Goal: Information Seeking & Learning: Learn about a topic

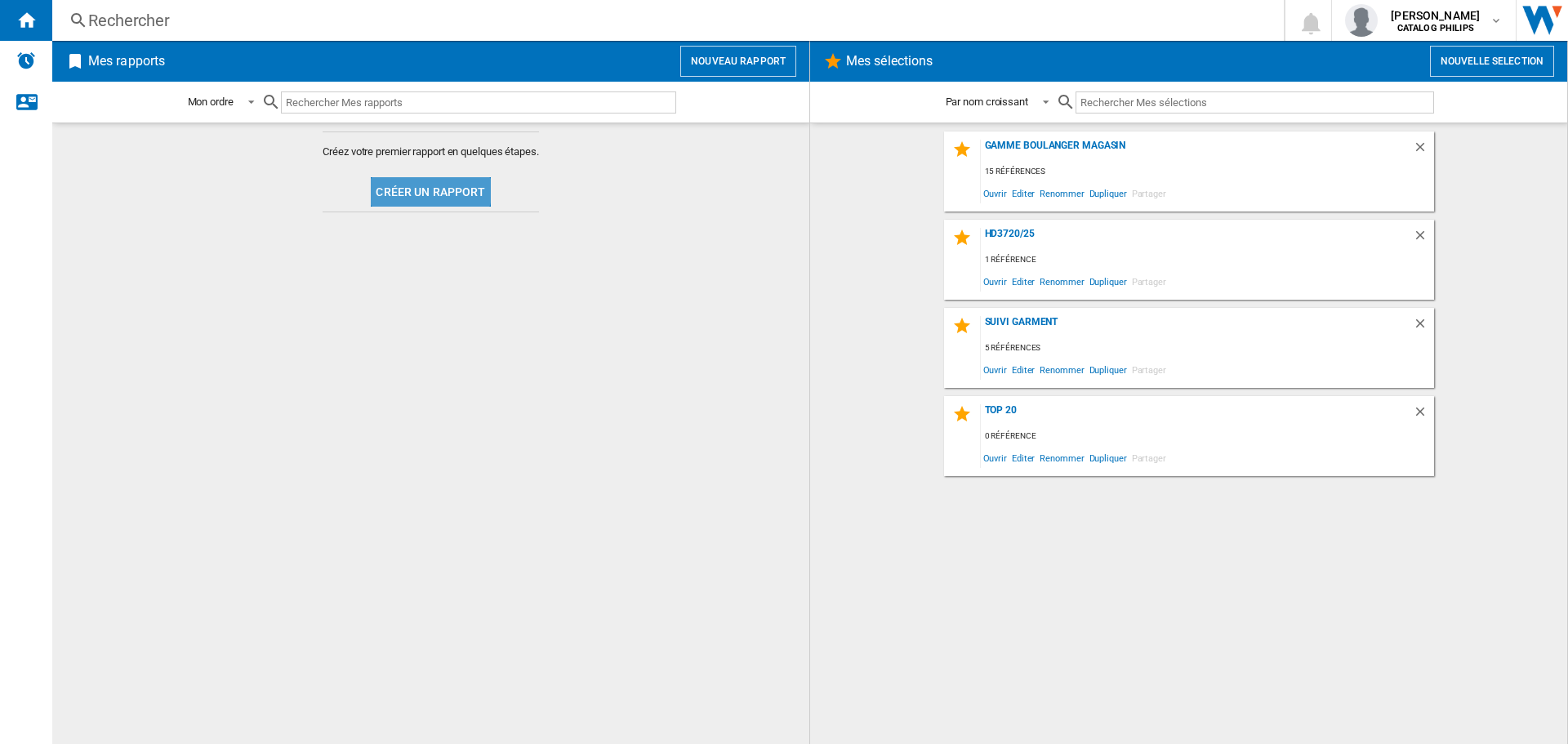
click at [426, 186] on button "Créer un rapport" at bounding box center [430, 192] width 119 height 29
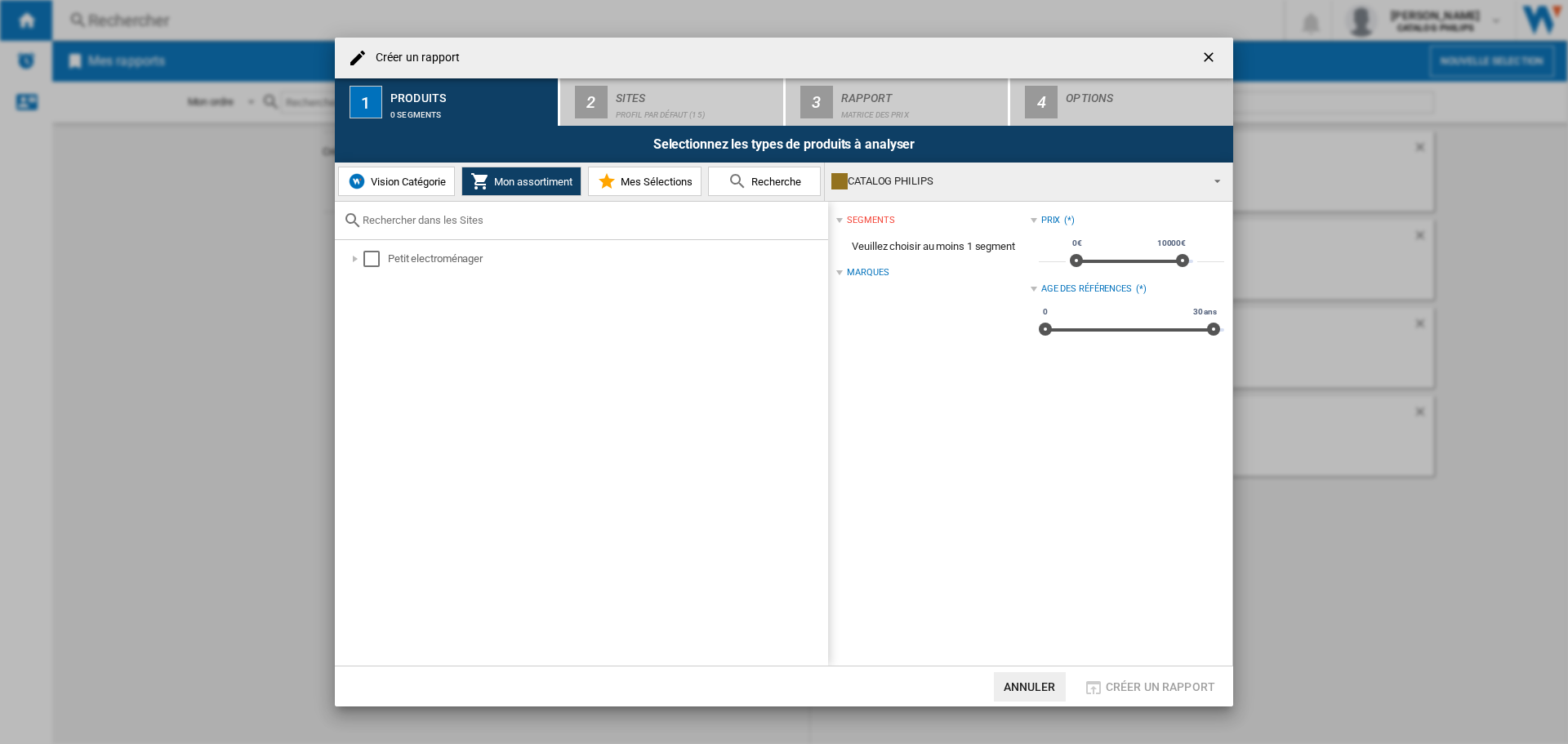
click at [773, 182] on span "Recherche" at bounding box center [774, 181] width 54 height 12
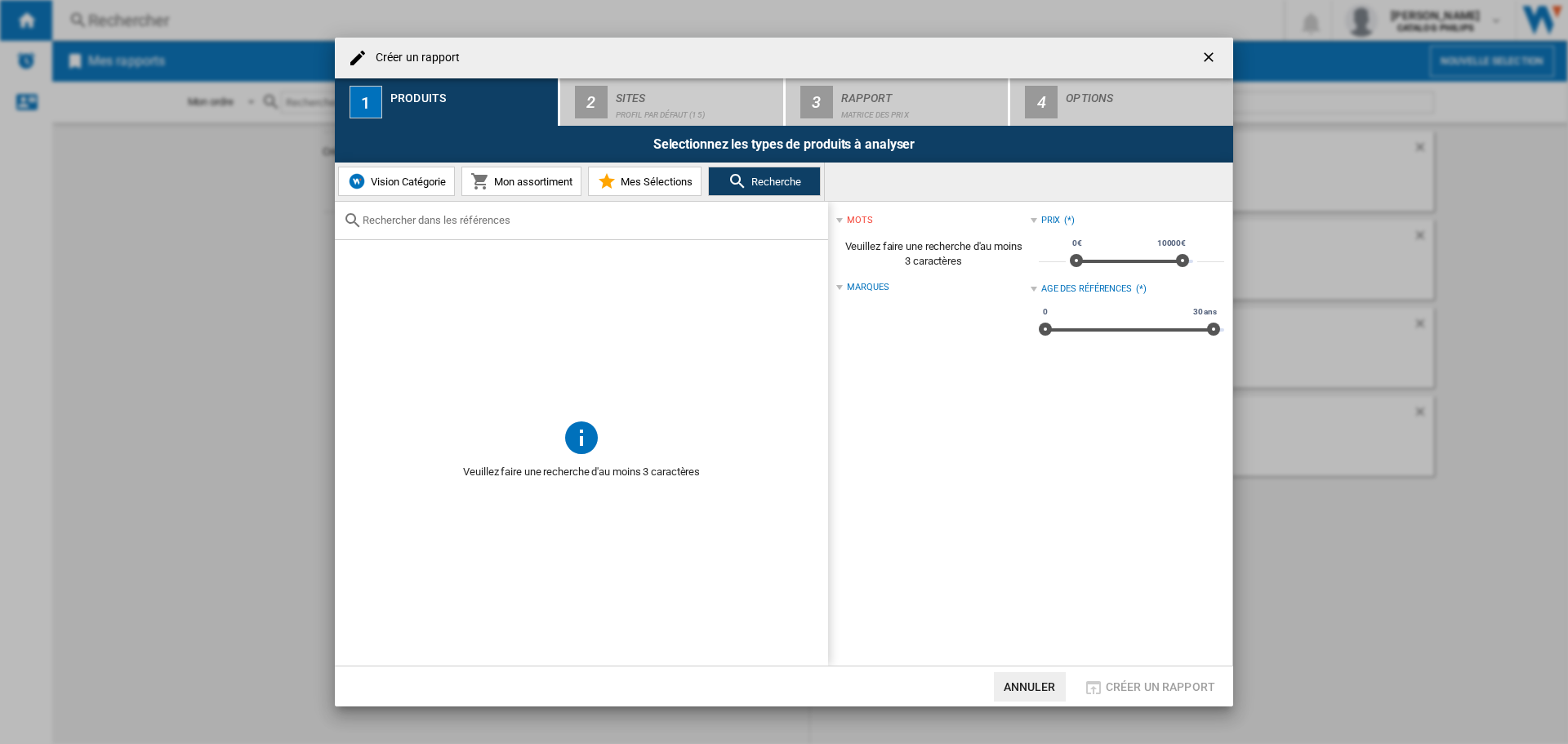
click at [464, 228] on div at bounding box center [582, 221] width 493 height 39
click at [463, 223] on input "text" at bounding box center [591, 220] width 457 height 12
type input "ep2334/10"
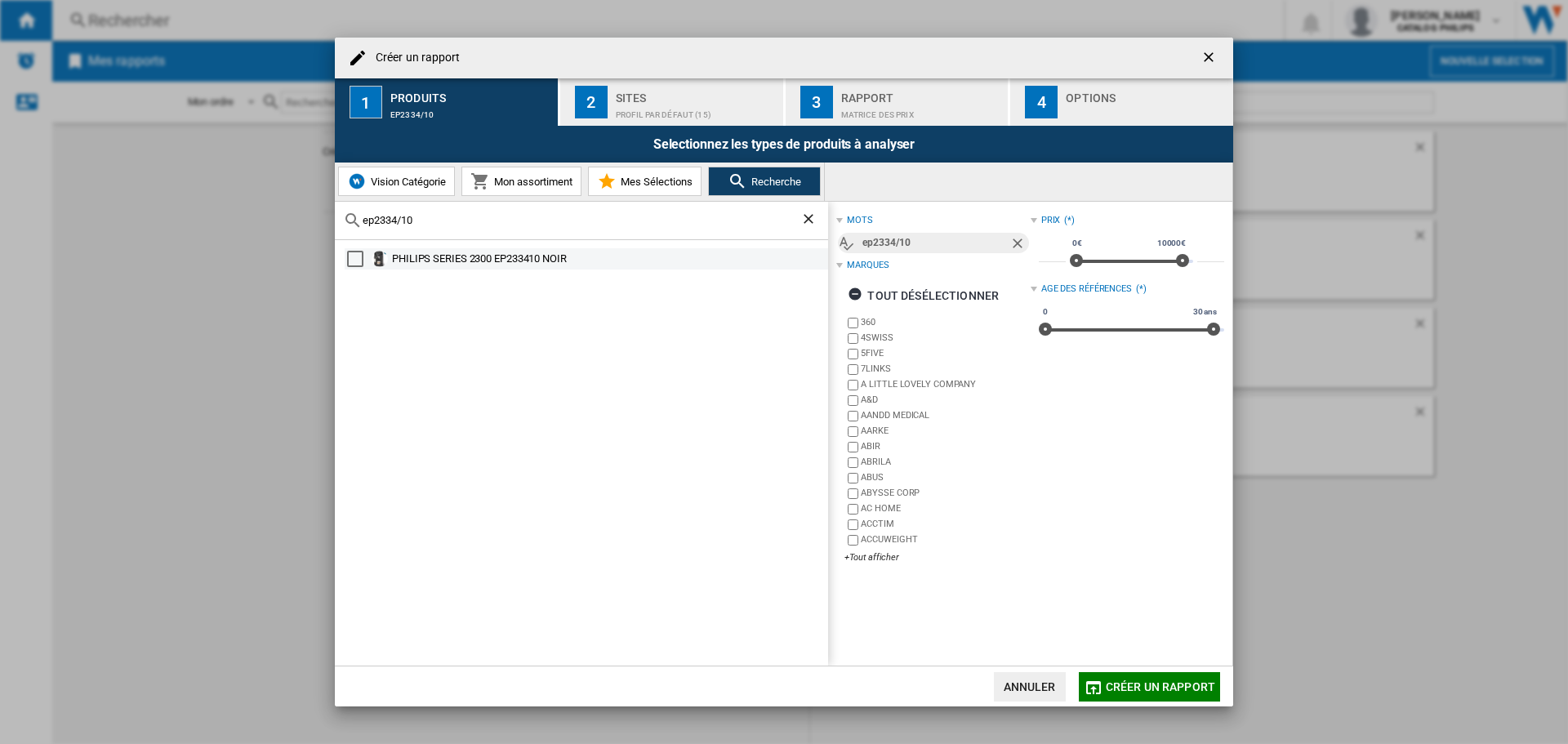
drag, startPoint x: 504, startPoint y: 254, endPoint x: 505, endPoint y: 262, distance: 8.1
click at [508, 256] on div "PHILIPS SERIES 2300 EP233410 NOIR" at bounding box center [608, 259] width 434 height 16
click at [1147, 681] on span "Créer un rapport" at bounding box center [1160, 686] width 109 height 13
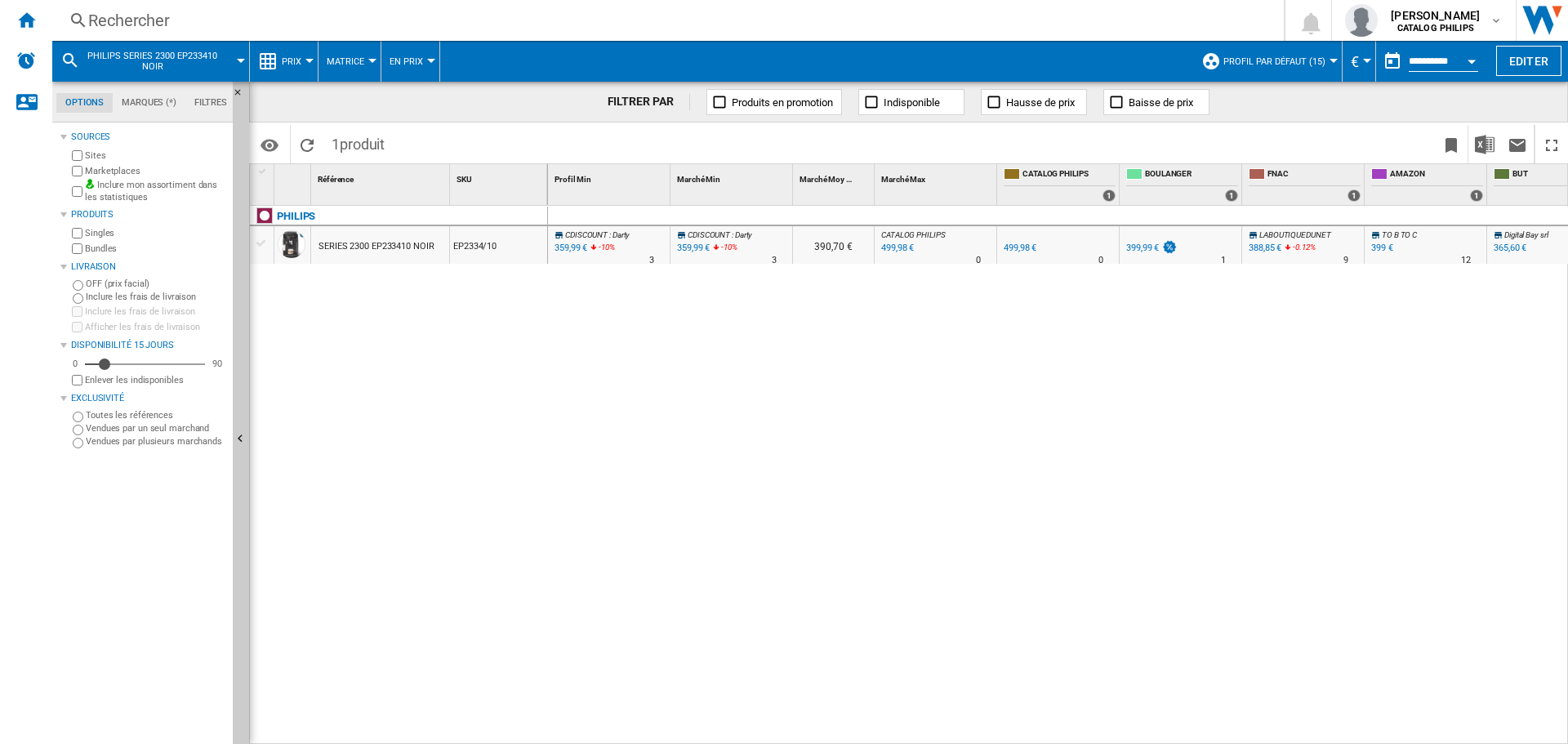
click at [368, 54] on button "Matrice" at bounding box center [349, 62] width 46 height 41
click at [642, 58] on md-backdrop at bounding box center [784, 372] width 1568 height 744
click at [307, 61] on div at bounding box center [310, 60] width 9 height 4
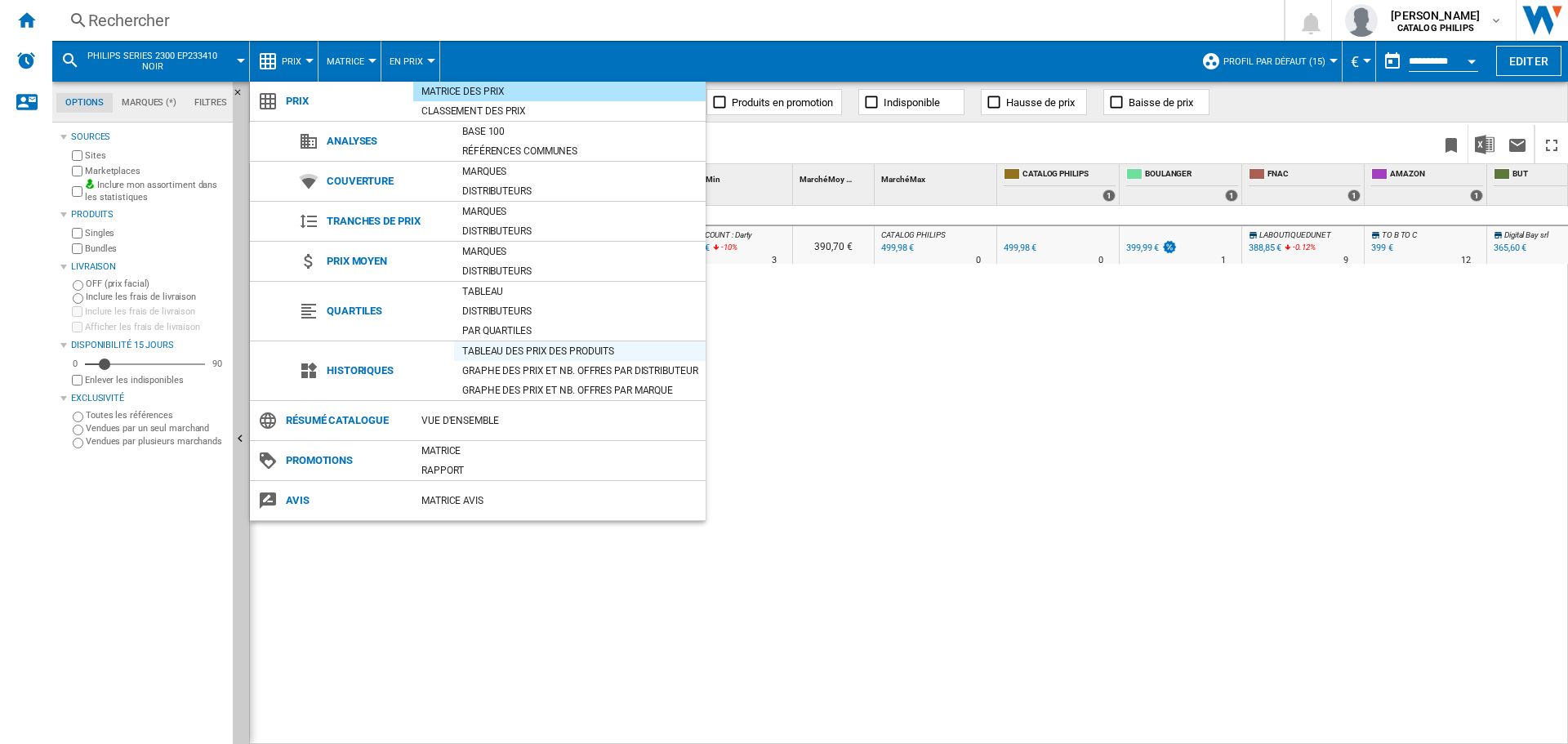
click at [568, 350] on div "Tableau des prix des produits" at bounding box center [580, 351] width 252 height 16
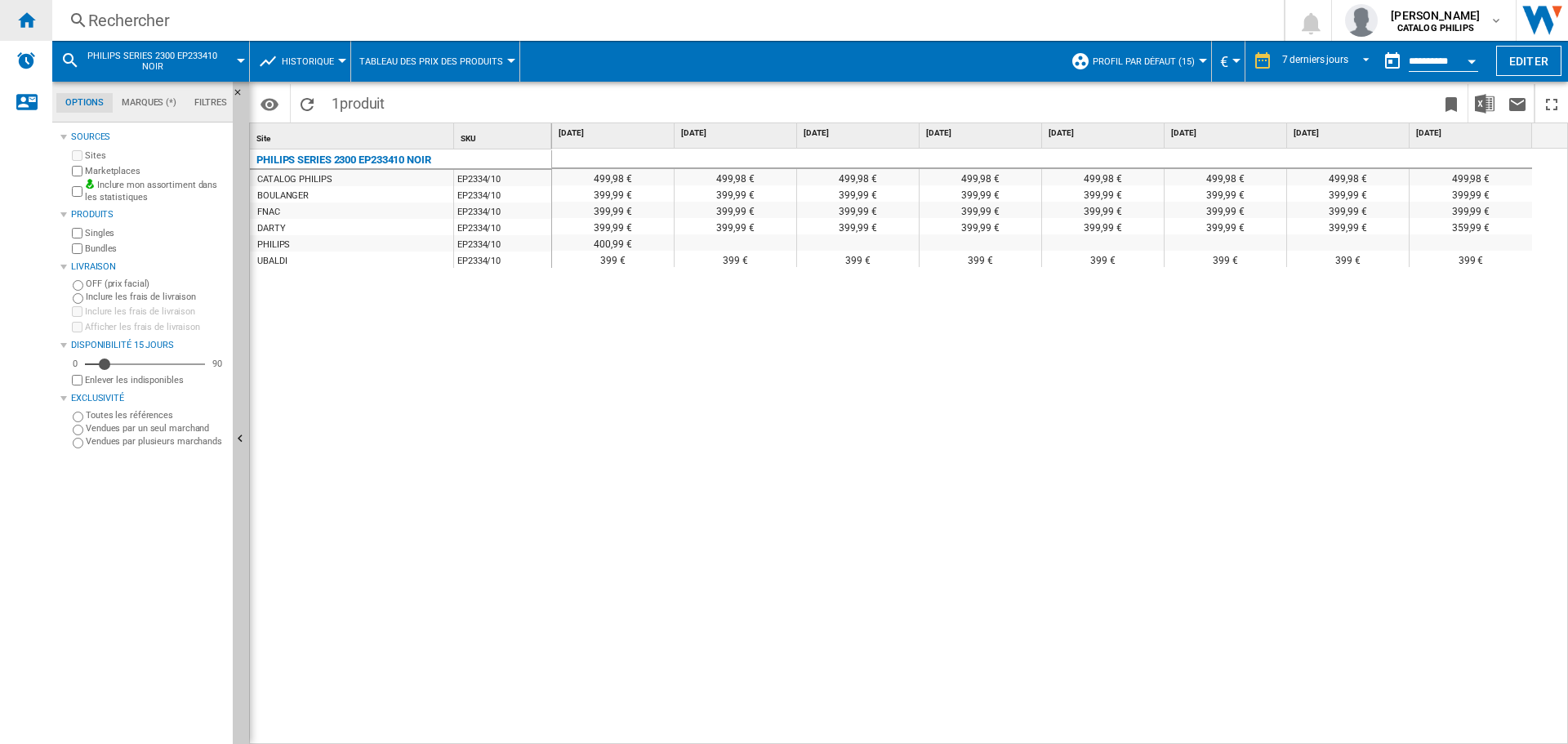
click at [29, 15] on ng-md-icon "Accueil" at bounding box center [26, 19] width 20 height 20
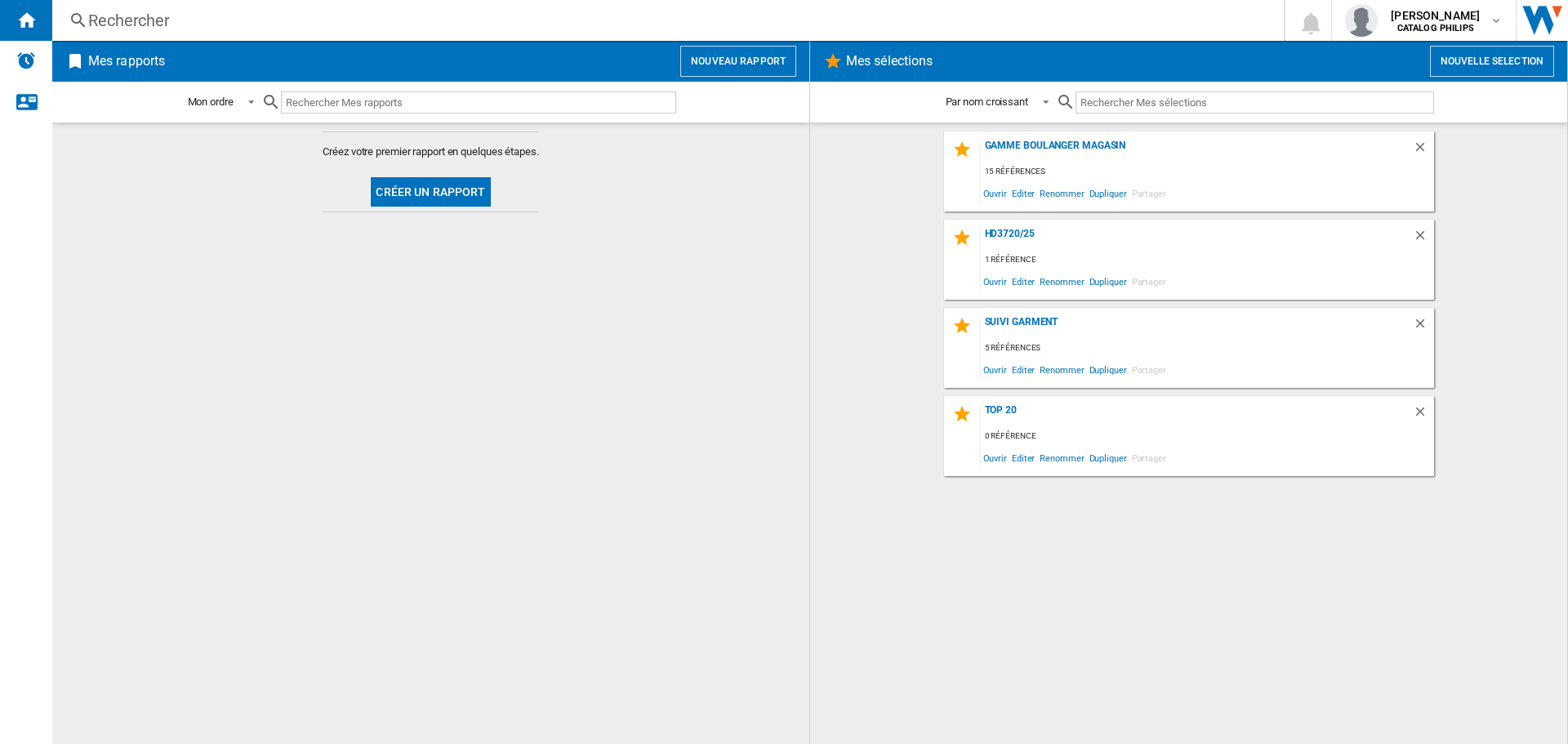
click at [415, 190] on button "Créer un rapport" at bounding box center [430, 192] width 119 height 29
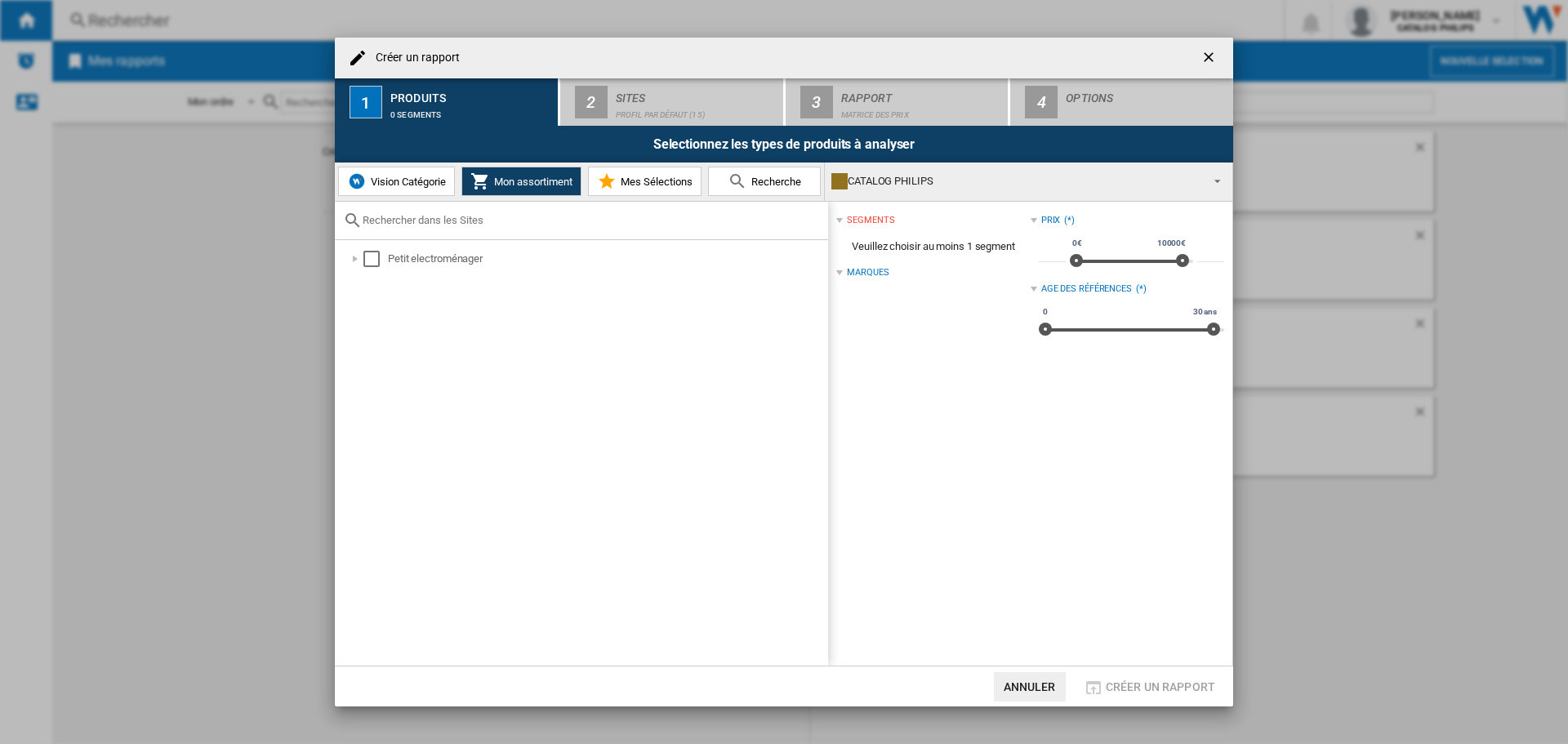
click at [784, 180] on span "Recherche" at bounding box center [774, 181] width 54 height 12
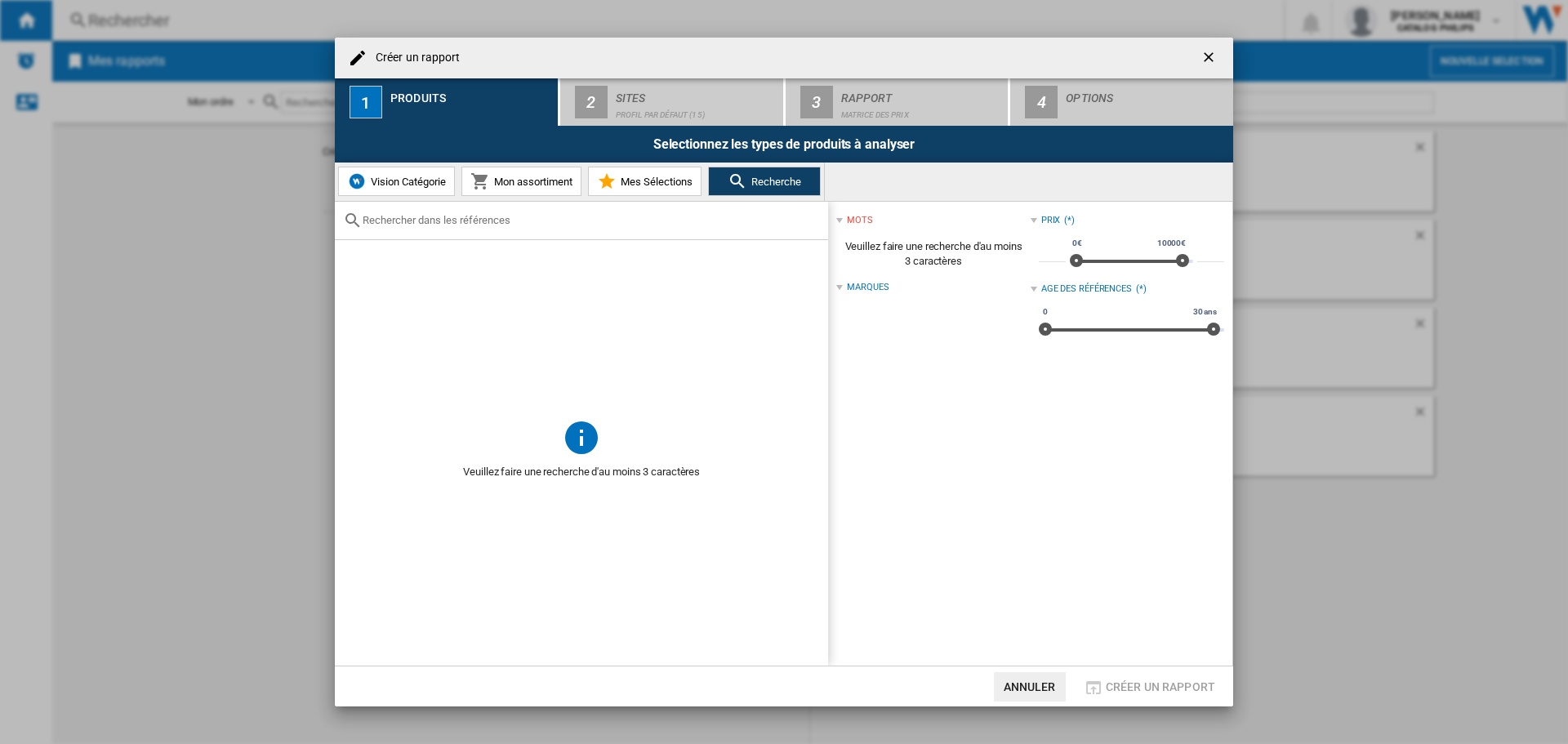
click at [481, 229] on div "Créer un ..." at bounding box center [582, 221] width 493 height 39
click at [475, 222] on input "Créer un ..." at bounding box center [591, 220] width 457 height 12
type input "e"
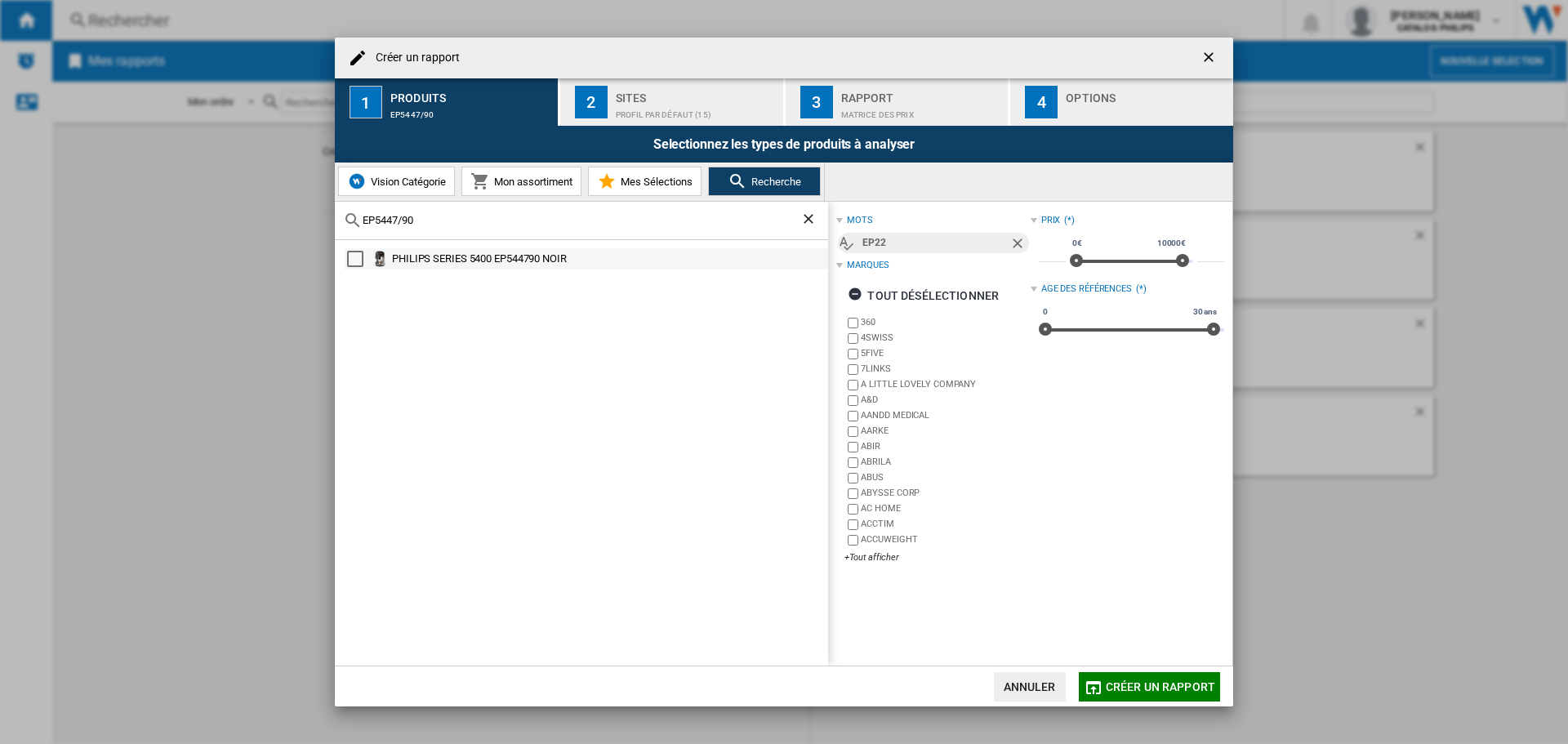
type input "EP5447/90"
click at [507, 255] on div "PHILIPS SERIES 5400 EP544790 NOIR" at bounding box center [608, 259] width 434 height 16
click at [1181, 684] on span "Créer un rapport" at bounding box center [1160, 686] width 109 height 13
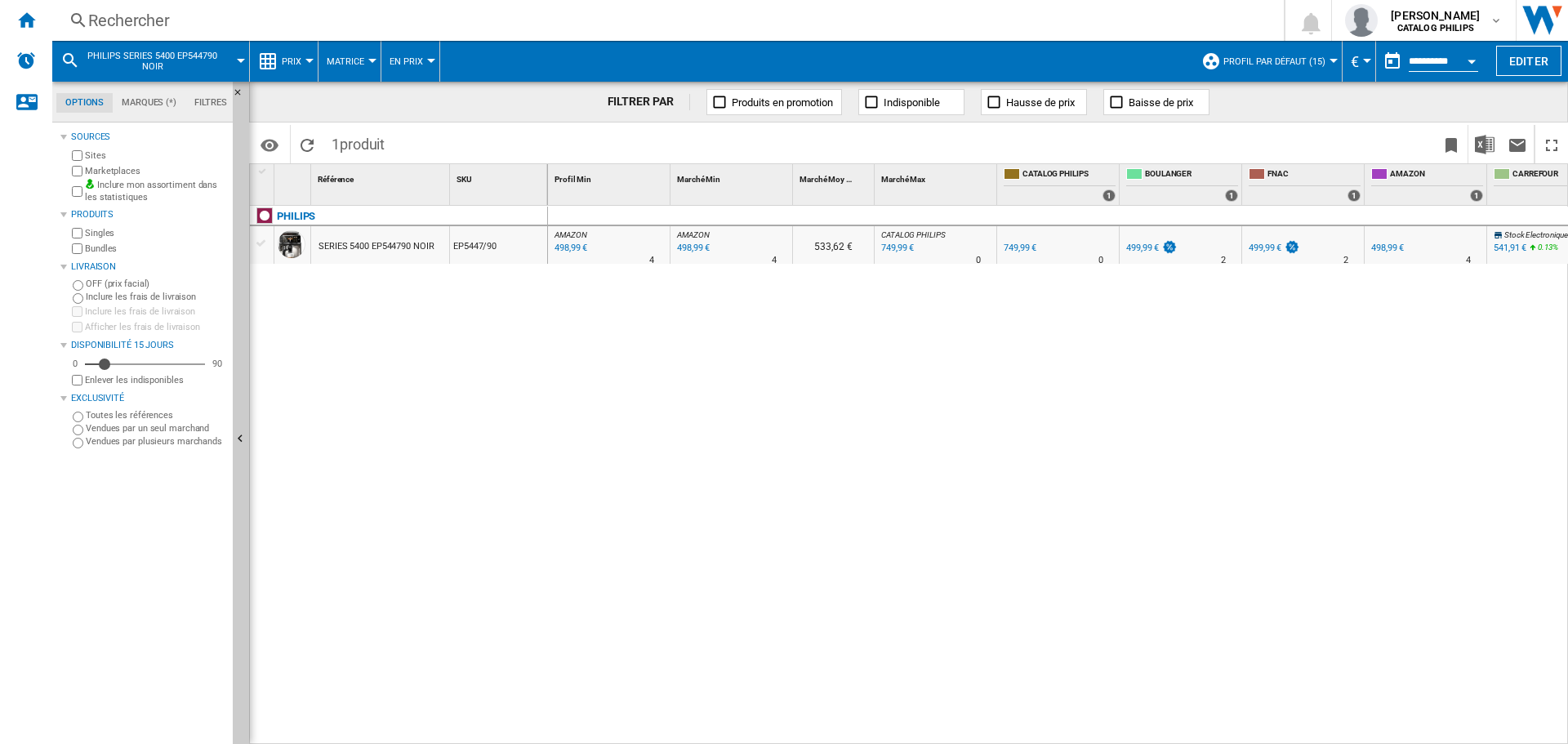
click at [309, 54] on md-menu "Prix Prix Matrice des prix Classement des prix Analyses Base 100 Références com…" at bounding box center [284, 62] width 69 height 41
click at [307, 63] on button "Prix" at bounding box center [296, 62] width 27 height 41
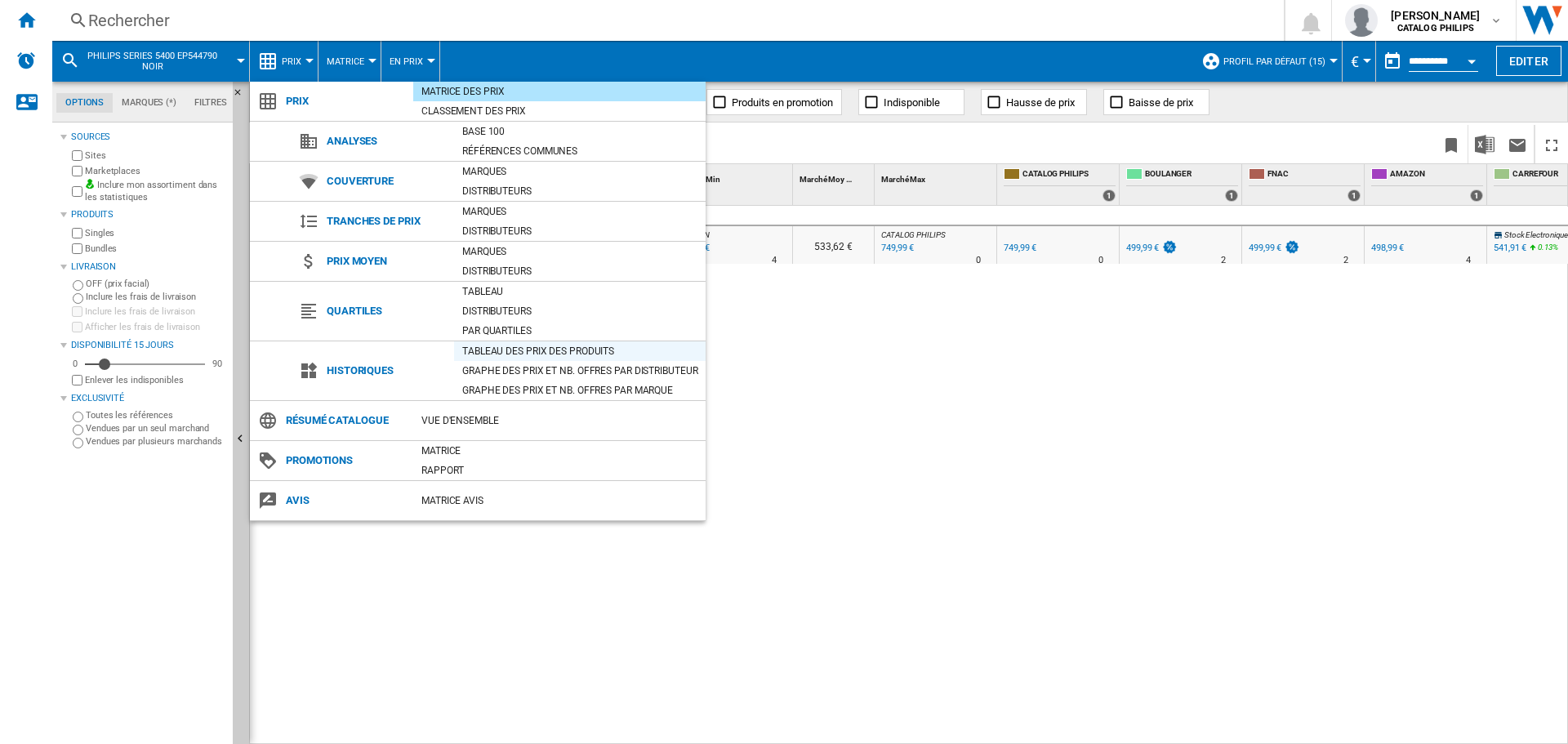
click at [537, 353] on div "Tableau des prix des produits" at bounding box center [580, 351] width 252 height 16
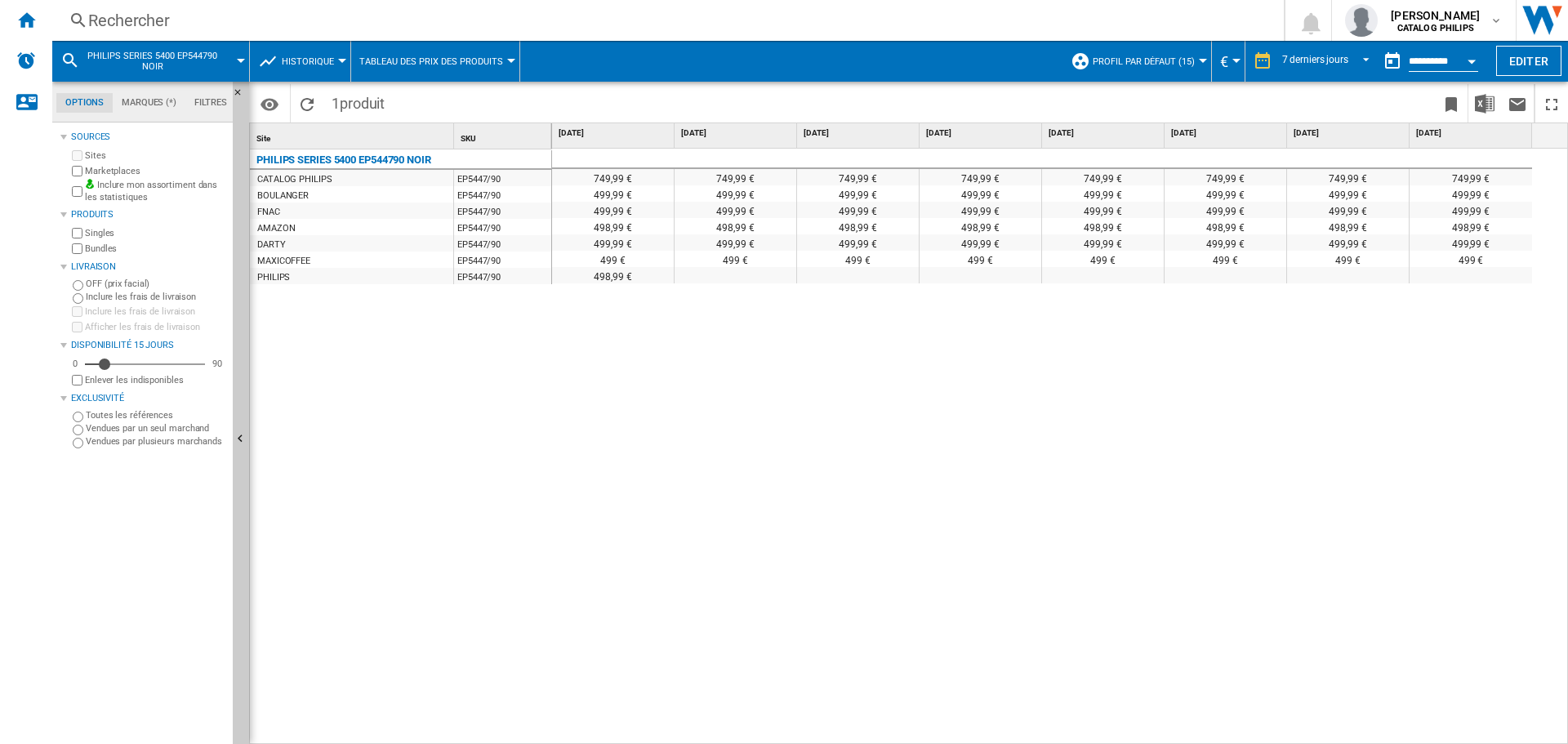
click at [924, 330] on div "749,99 € 749,99 € 749,99 € 749,99 € 749,99 € 749,99 € 749,99 € 749,99 € 499,99 …" at bounding box center [1061, 447] width 1017 height 596
click at [30, 11] on ng-md-icon "Accueil" at bounding box center [26, 19] width 20 height 20
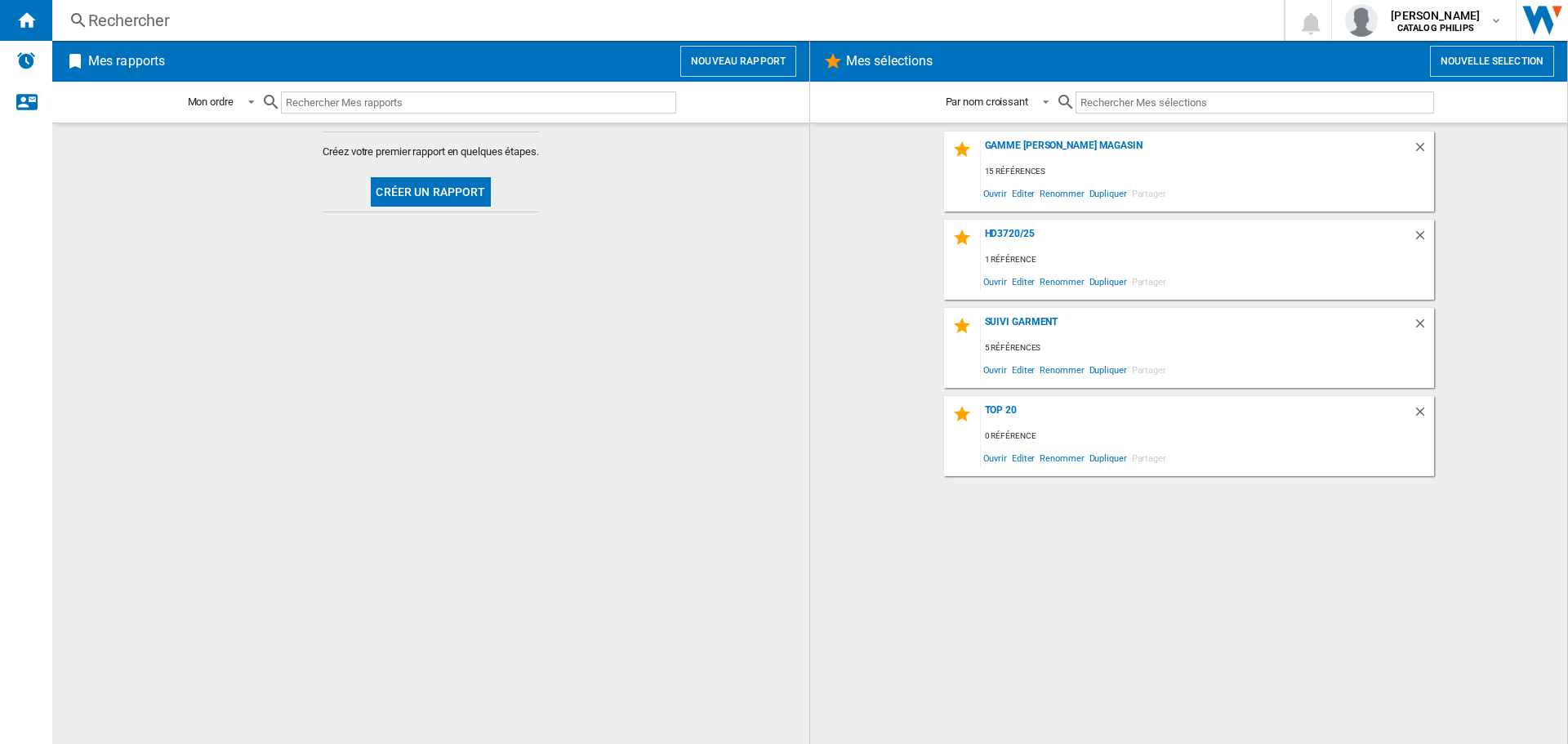
click at [455, 184] on button "Créer un rapport" at bounding box center [430, 192] width 119 height 29
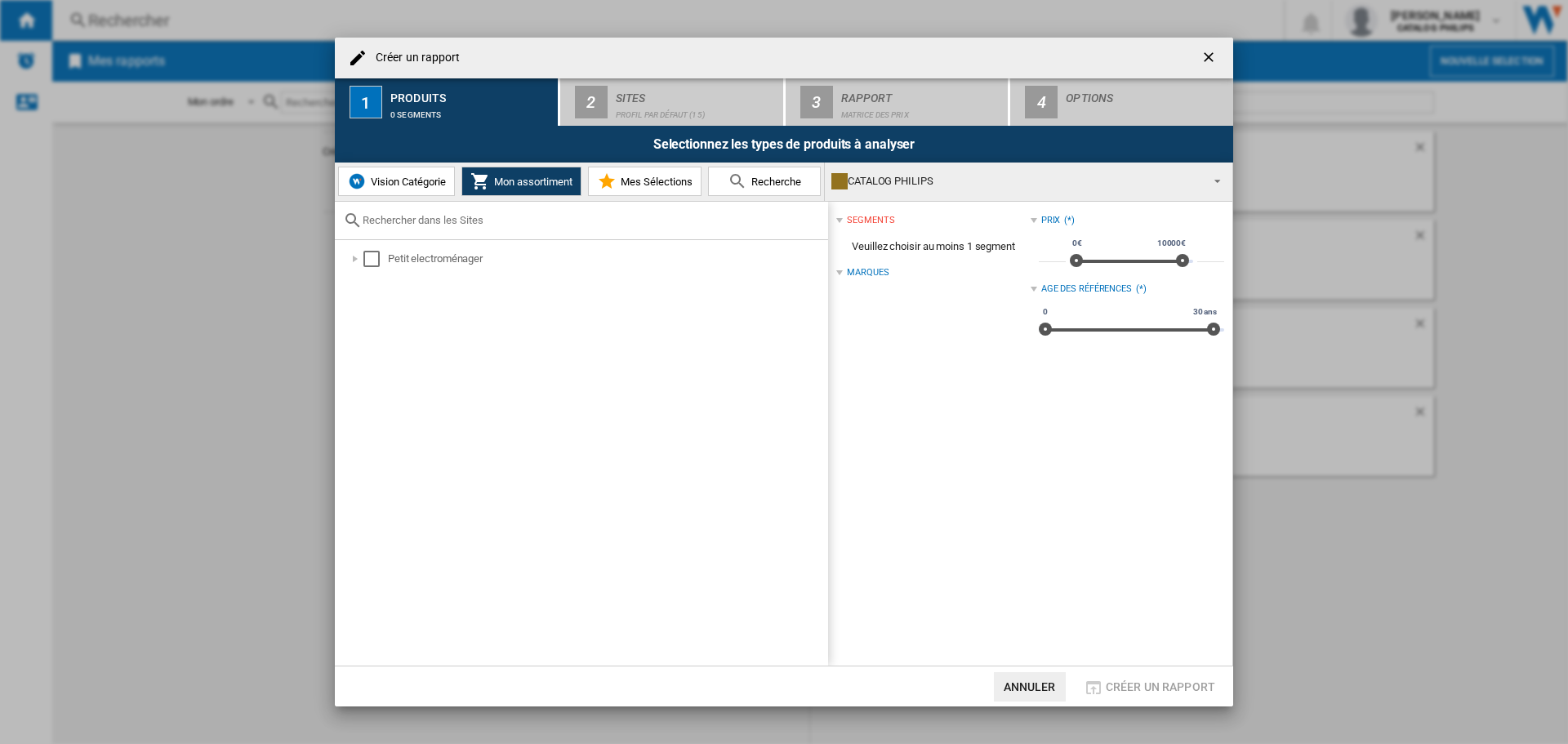
click at [765, 182] on span "Recherche" at bounding box center [774, 181] width 54 height 12
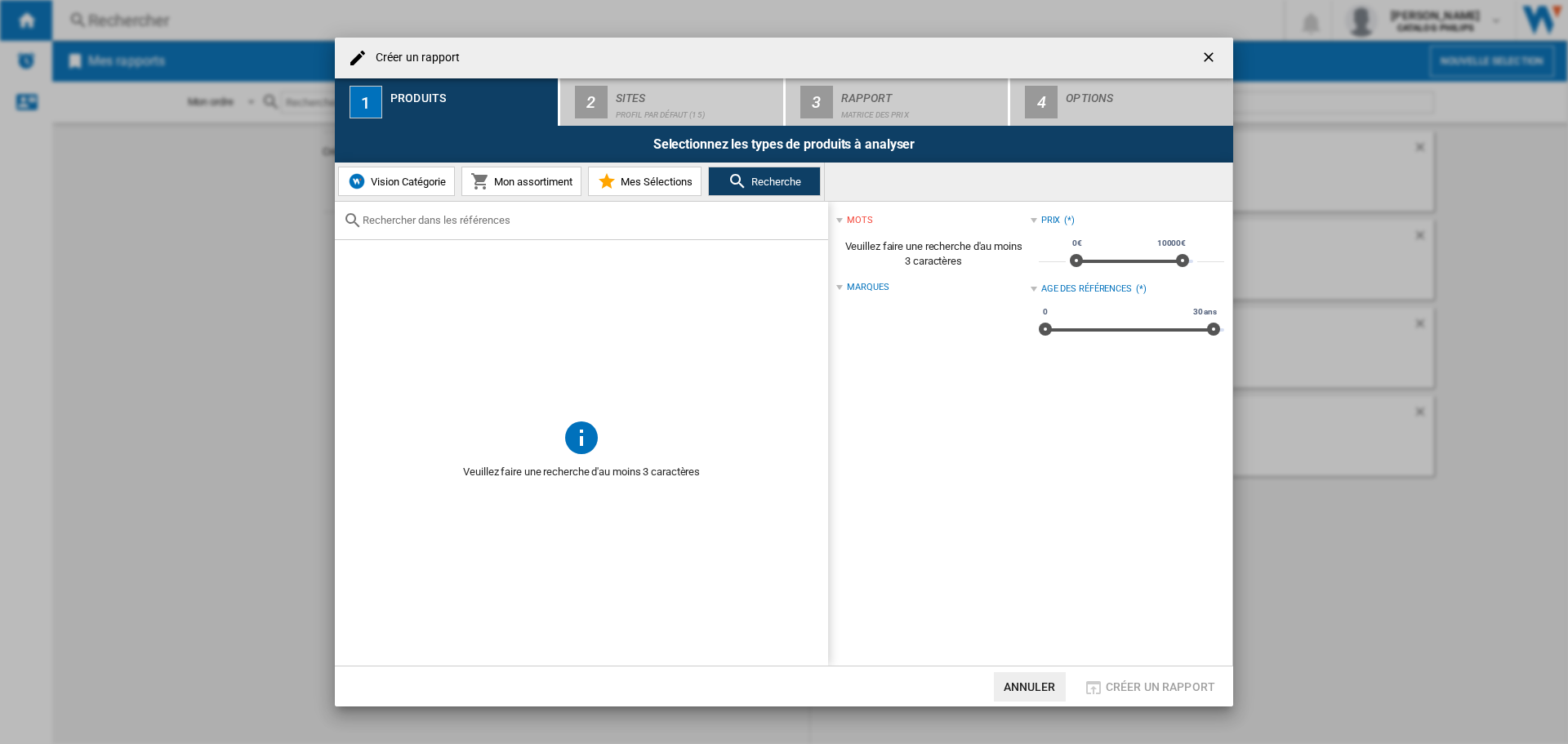
click at [491, 231] on div at bounding box center [582, 221] width 493 height 39
click at [486, 221] on input "text" at bounding box center [591, 220] width 457 height 12
paste input "EP2334/10 = darty"
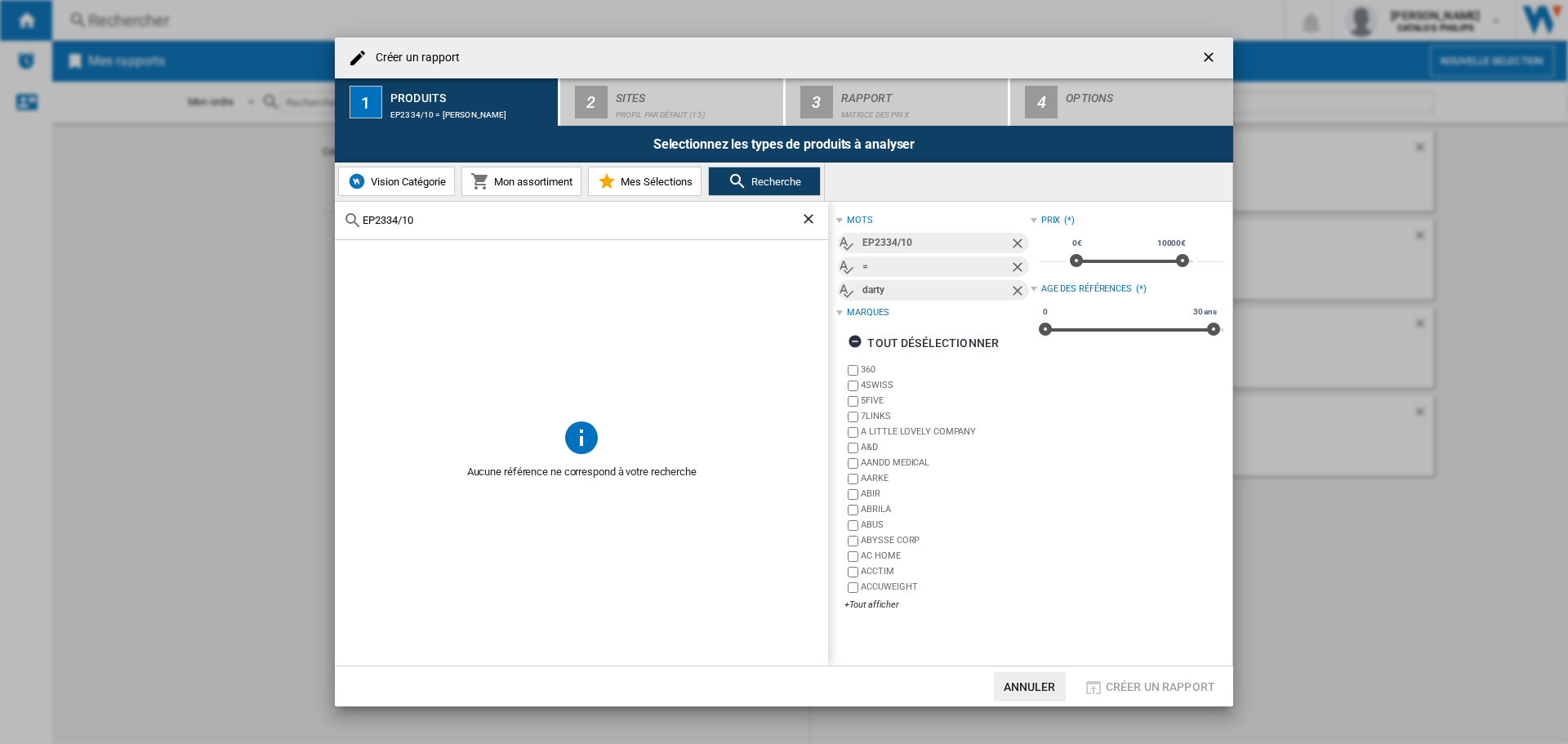
type input "EP2334/10"
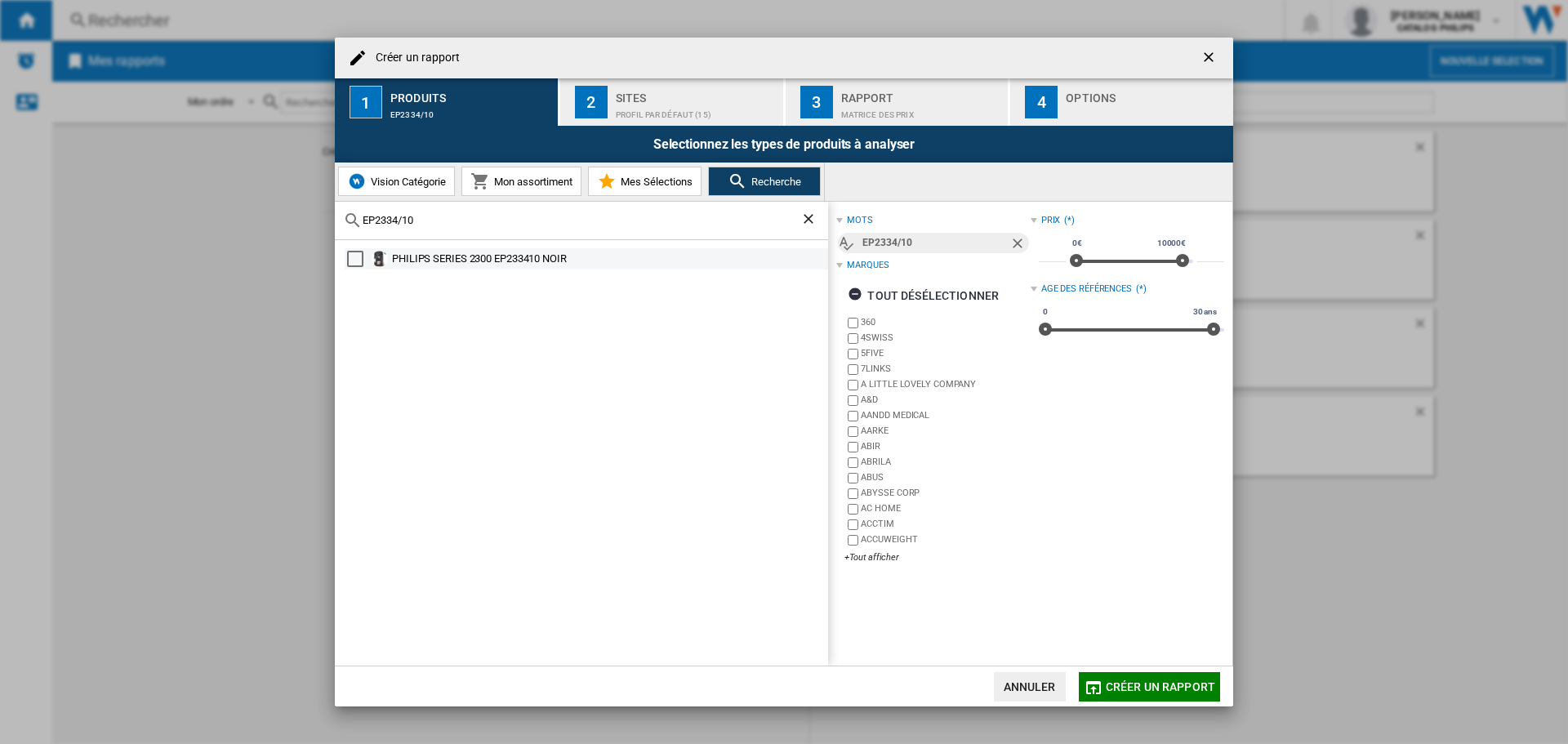
click at [488, 259] on div "PHILIPS SERIES 2300 EP233410 NOIR" at bounding box center [608, 259] width 434 height 16
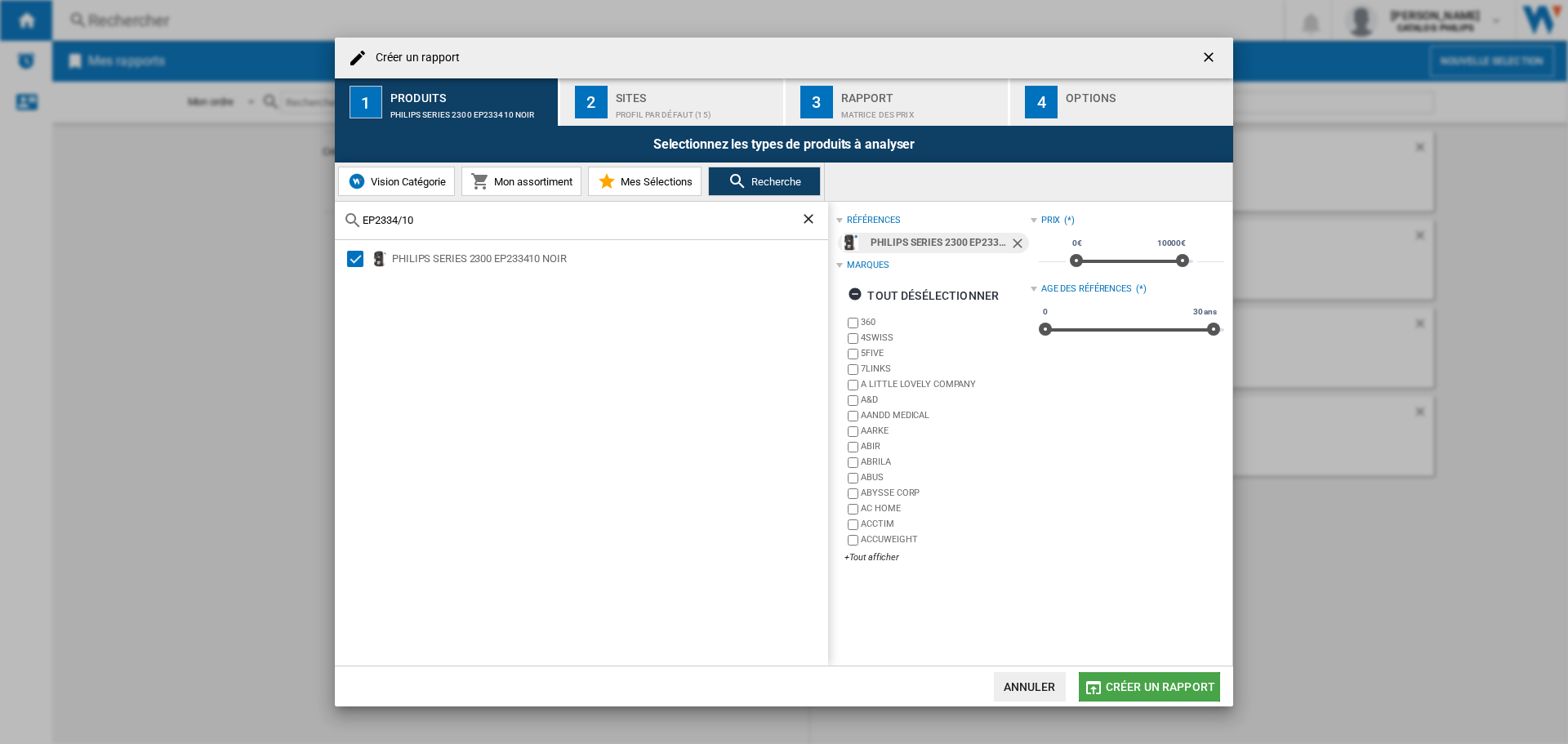
click at [1186, 685] on span "Créer un rapport" at bounding box center [1160, 686] width 109 height 13
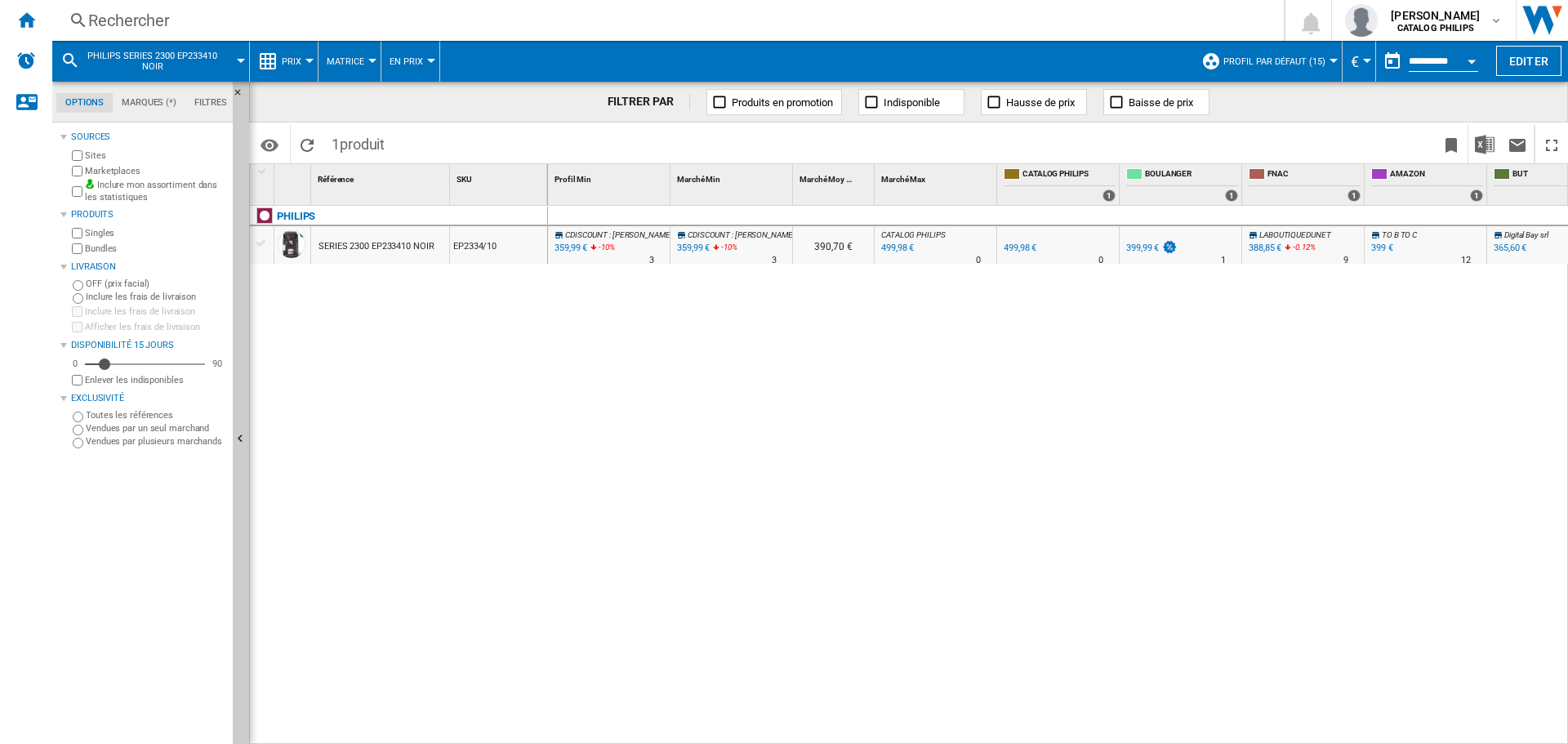
click at [296, 58] on span "Prix" at bounding box center [291, 62] width 20 height 10
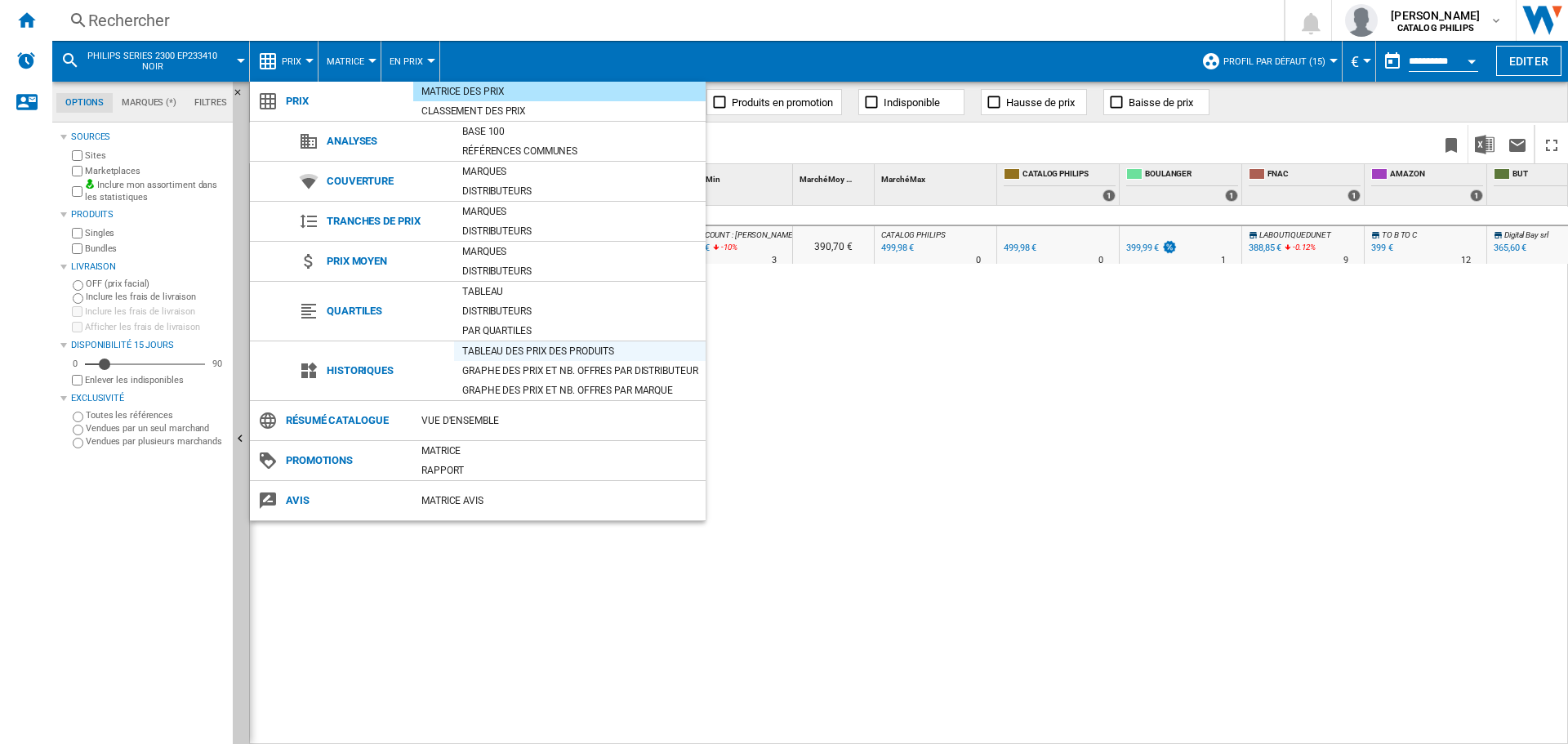
click at [533, 357] on div "Tableau des prix des produits" at bounding box center [580, 351] width 252 height 16
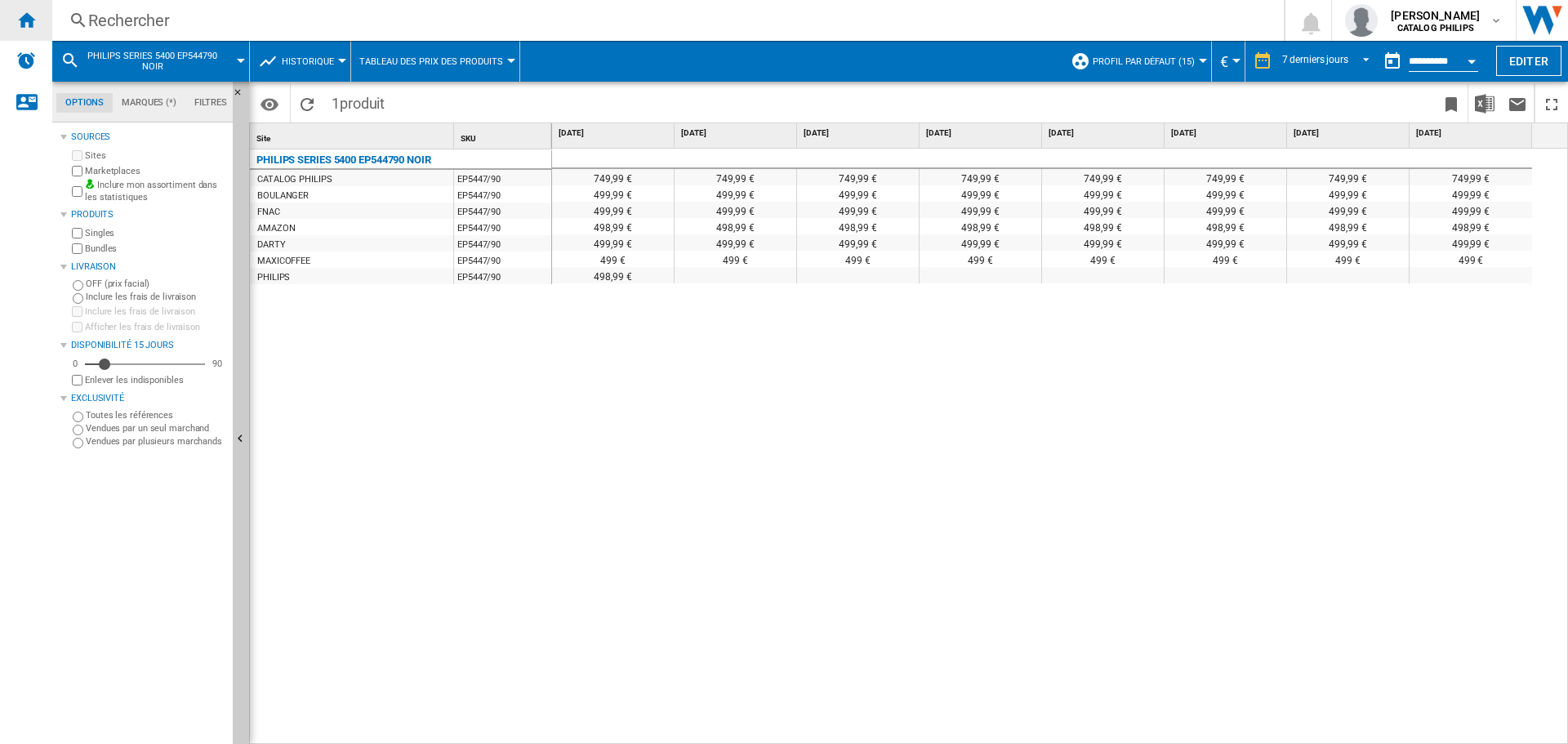
click at [27, 15] on ng-md-icon "Accueil" at bounding box center [26, 19] width 20 height 20
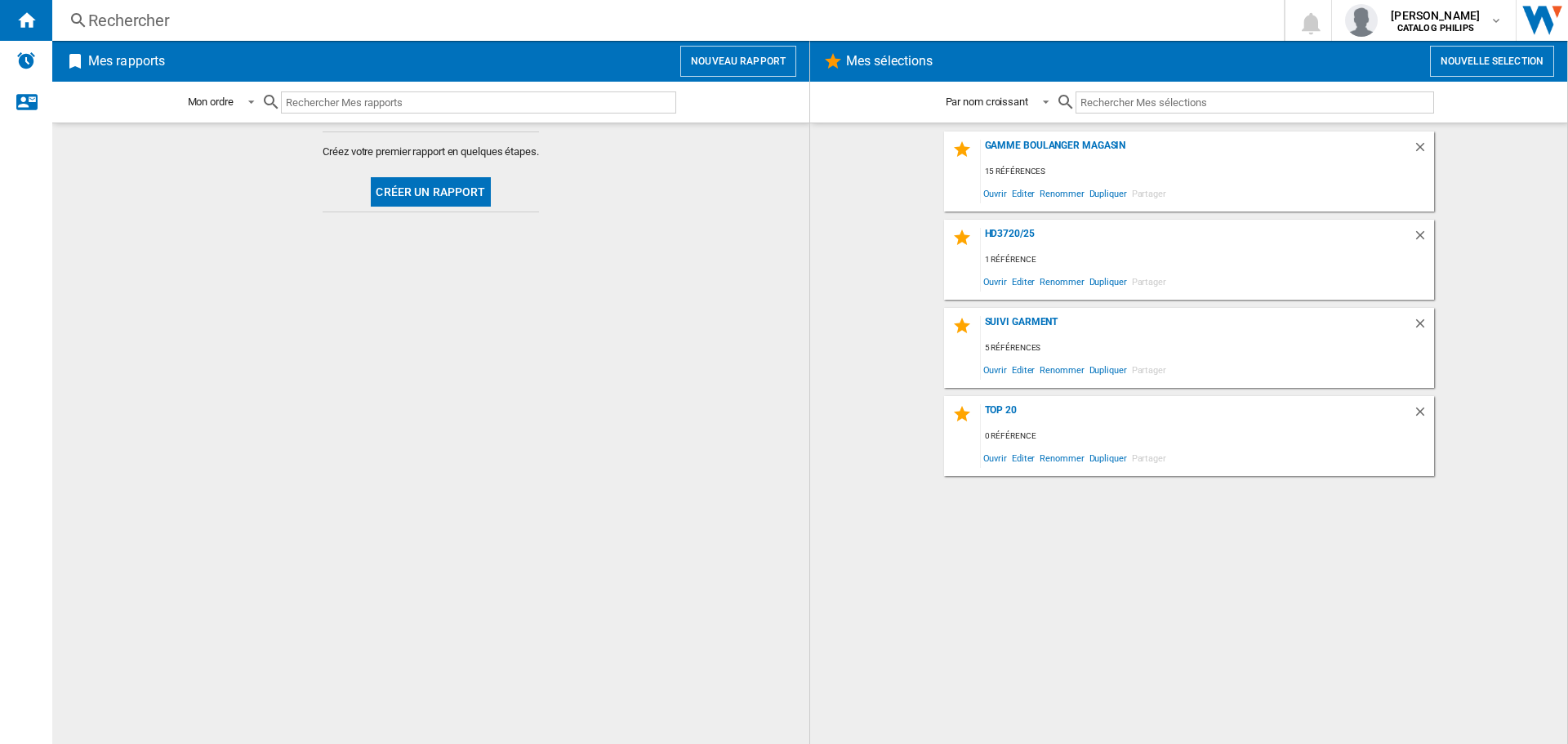
click at [414, 184] on button "Créer un rapport" at bounding box center [430, 192] width 119 height 29
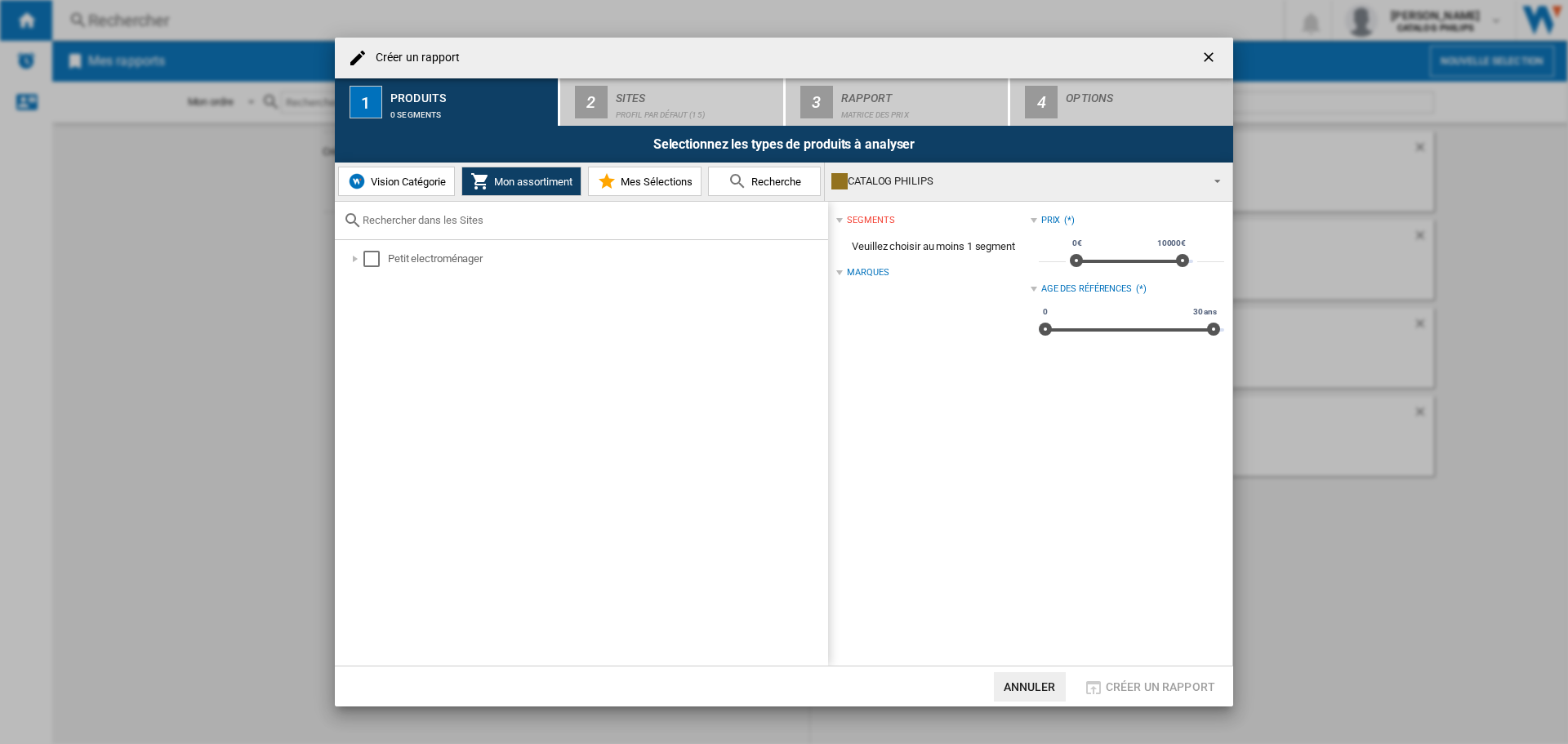
click at [801, 184] on span "Recherche" at bounding box center [774, 181] width 54 height 12
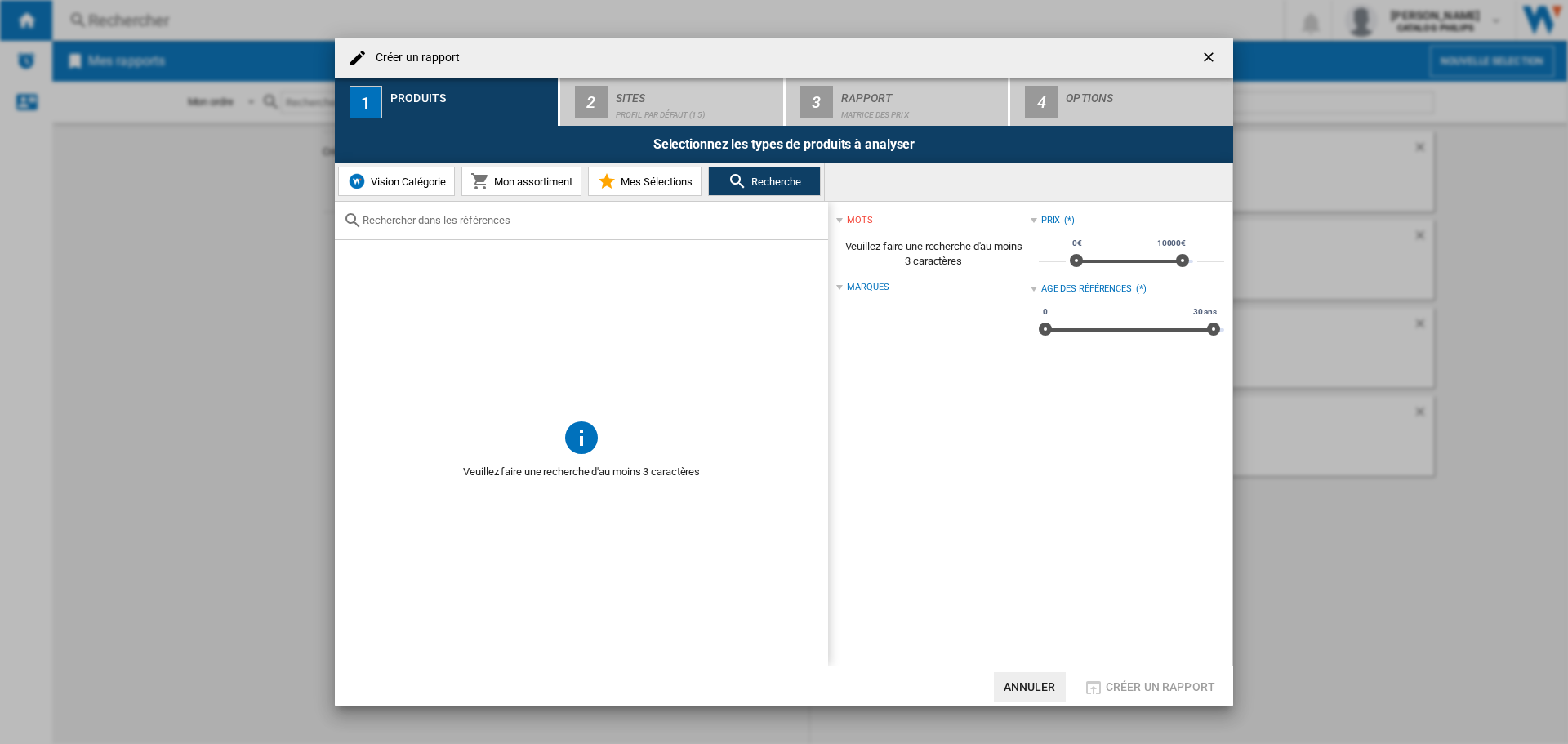
click at [448, 210] on div at bounding box center [582, 221] width 493 height 39
click at [436, 223] on input "text" at bounding box center [591, 220] width 457 height 12
type input "EP3349/70"
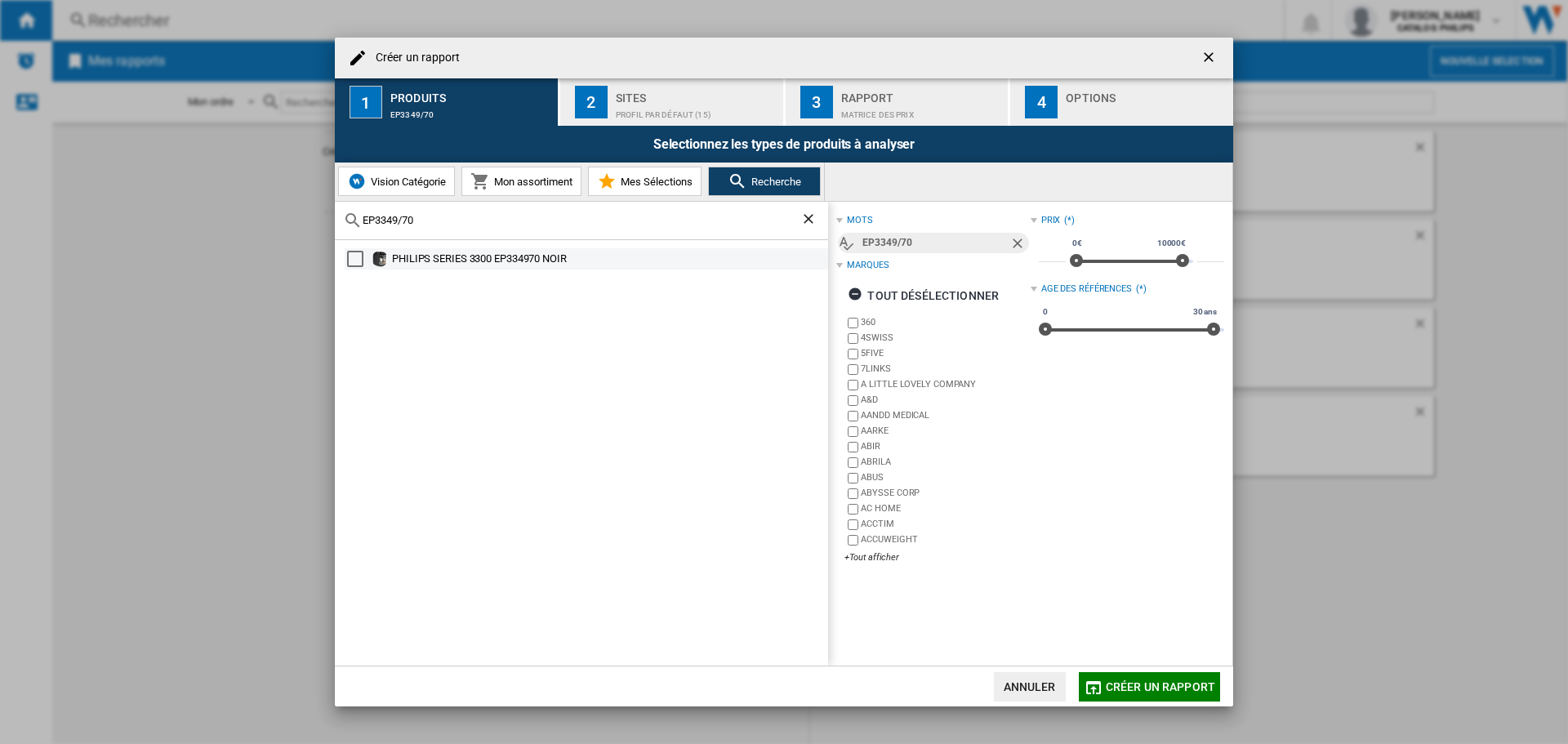
click at [500, 259] on div "PHILIPS SERIES 3300 EP334970 NOIR" at bounding box center [608, 259] width 434 height 16
click at [1184, 691] on span "Créer un rapport" at bounding box center [1160, 686] width 109 height 13
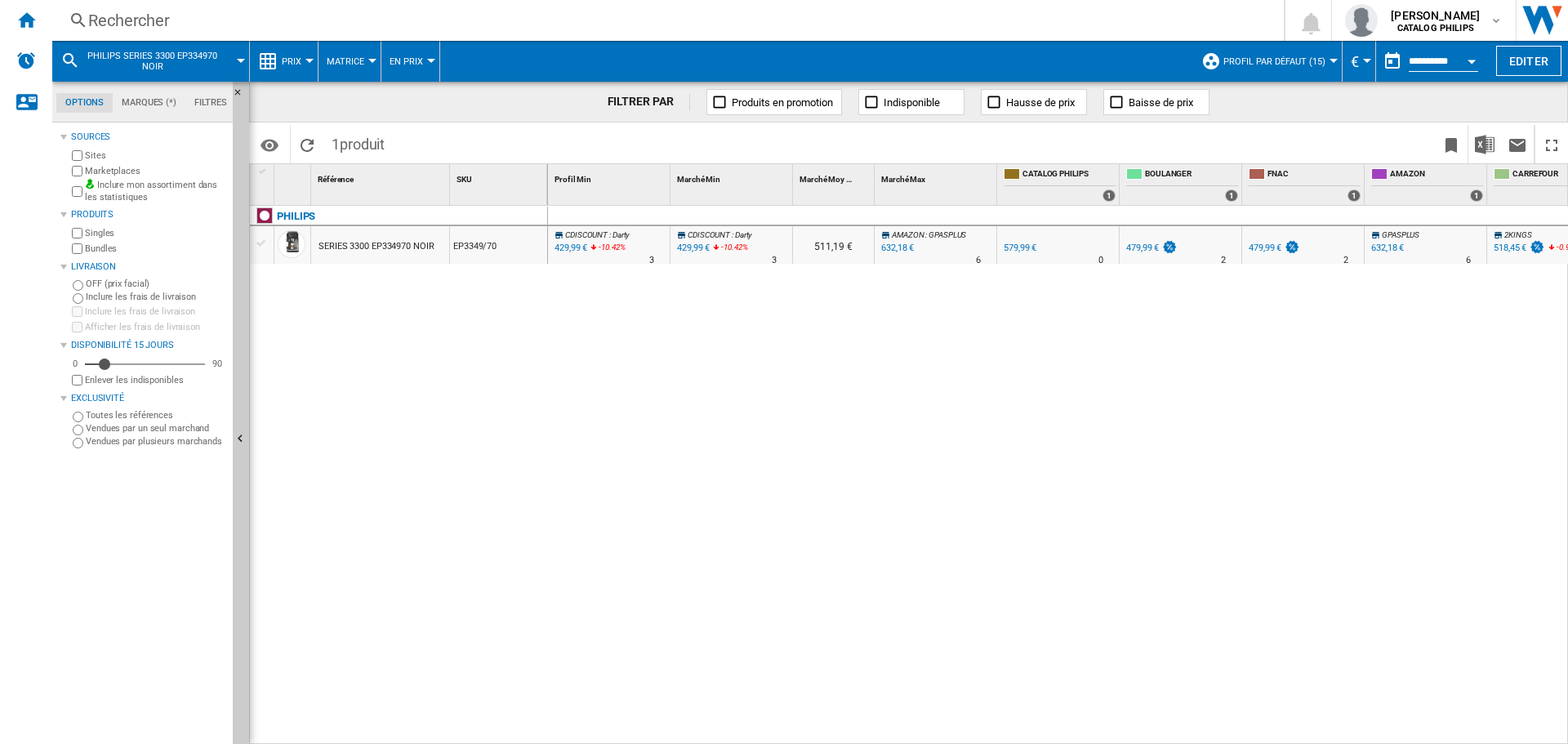
click at [298, 62] on span "Prix" at bounding box center [291, 62] width 20 height 10
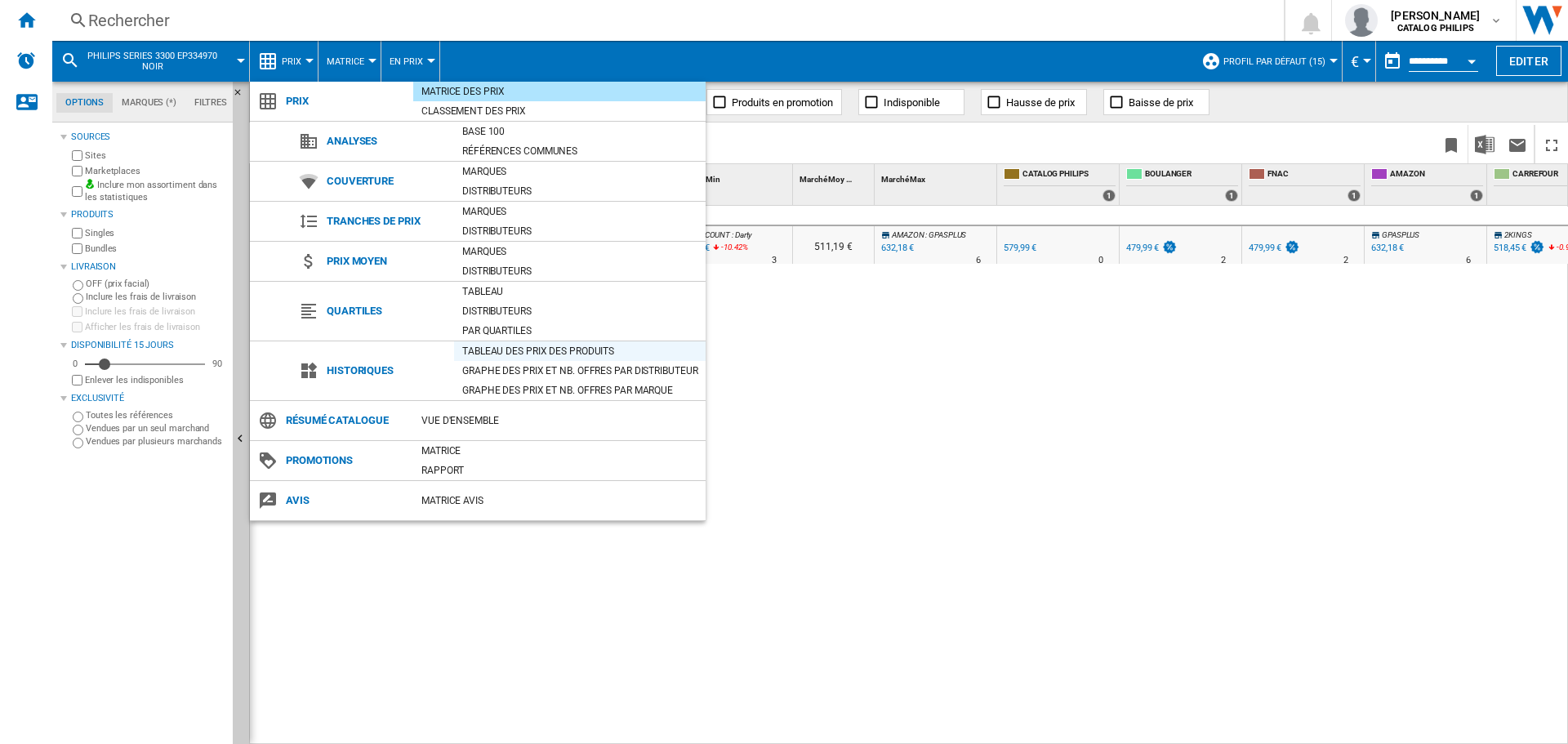
click at [538, 350] on div "Tableau des prix des produits" at bounding box center [580, 351] width 252 height 16
